Goal: Task Accomplishment & Management: Use online tool/utility

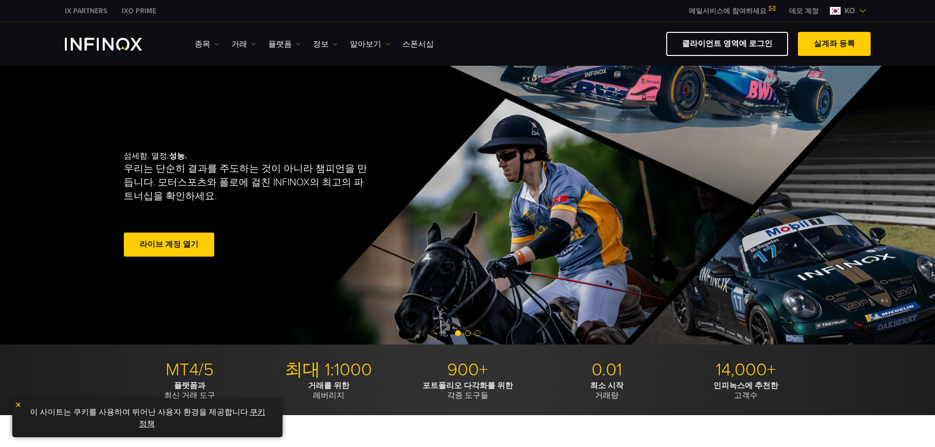
drag, startPoint x: 0, startPoint y: 0, endPoint x: 811, endPoint y: 10, distance: 810.8
click at [811, 10] on link "데모 계정" at bounding box center [803, 11] width 44 height 10
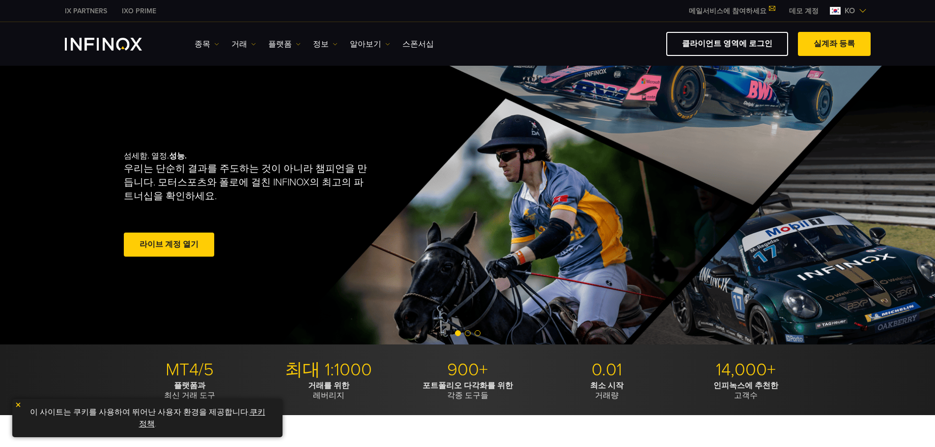
click at [808, 10] on link "데모 계정" at bounding box center [803, 11] width 44 height 10
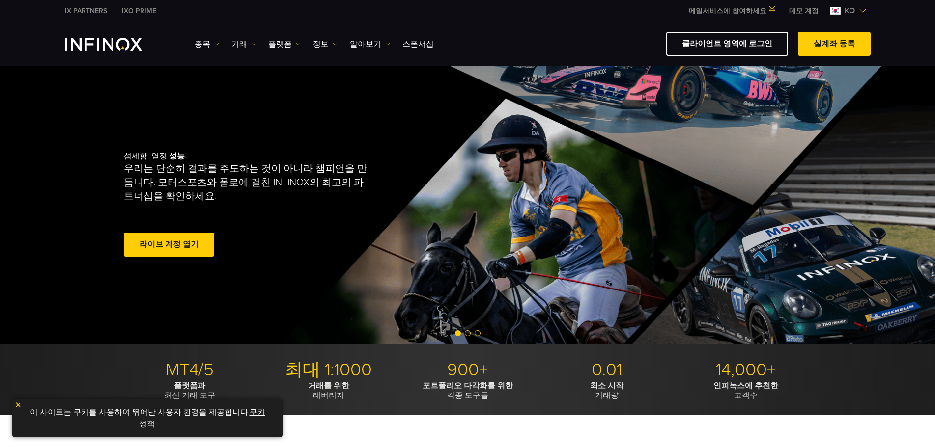
click at [808, 10] on link "데모 계정" at bounding box center [803, 11] width 44 height 10
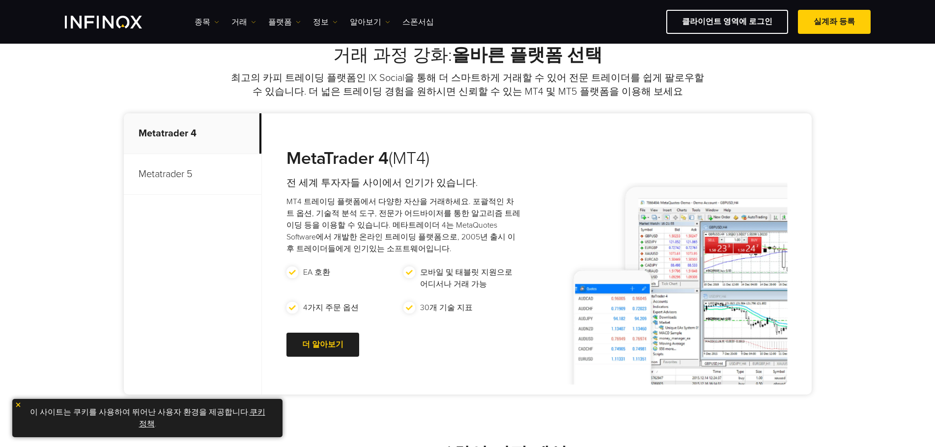
scroll to position [295, 0]
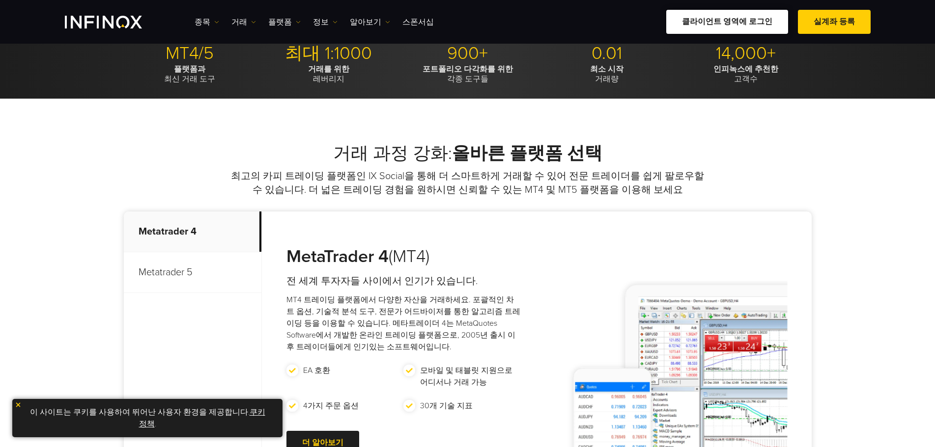
click at [760, 27] on link "클라이언트 영역에 로그인" at bounding box center [727, 22] width 122 height 24
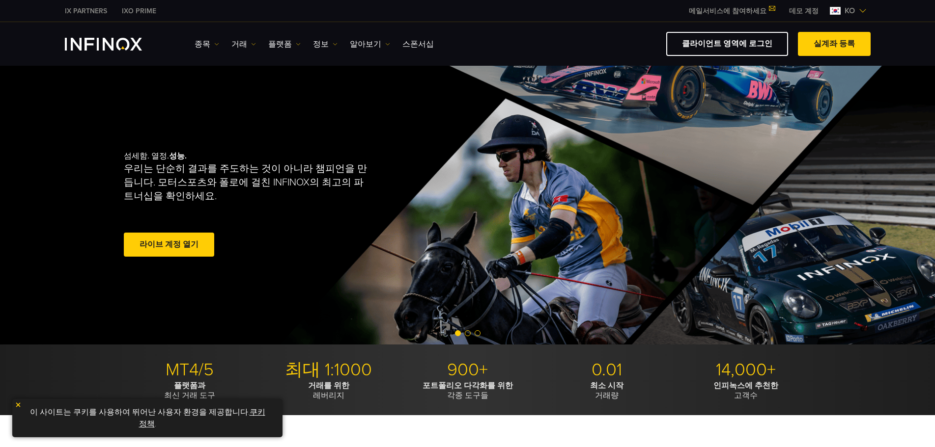
click at [807, 9] on link "데모 계정" at bounding box center [803, 11] width 44 height 10
click at [748, 40] on link "클라이언트 영역에 로그인" at bounding box center [727, 44] width 122 height 24
